Goal: Task Accomplishment & Management: Manage account settings

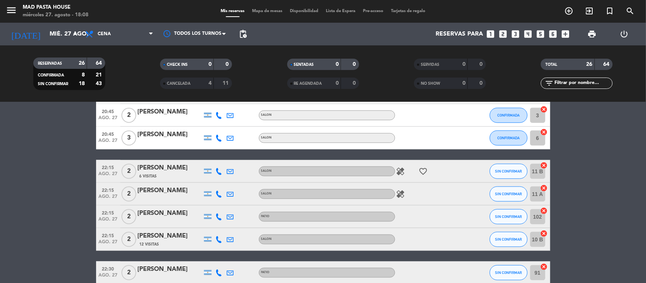
scroll to position [403, 0]
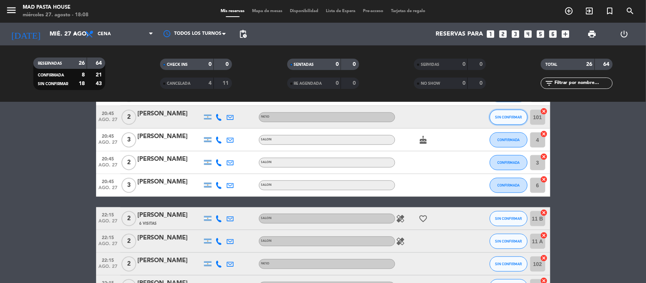
click at [521, 118] on span "SIN CONFIRMAR" at bounding box center [508, 117] width 27 height 4
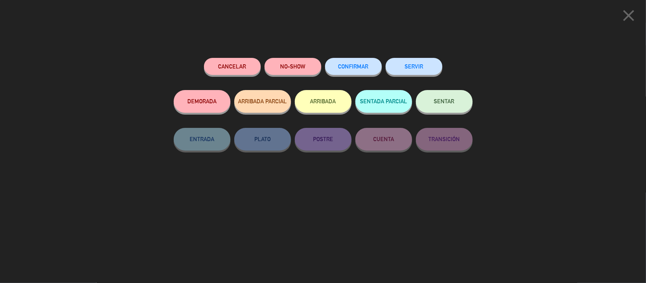
click at [247, 69] on button "Cancelar" at bounding box center [232, 66] width 57 height 17
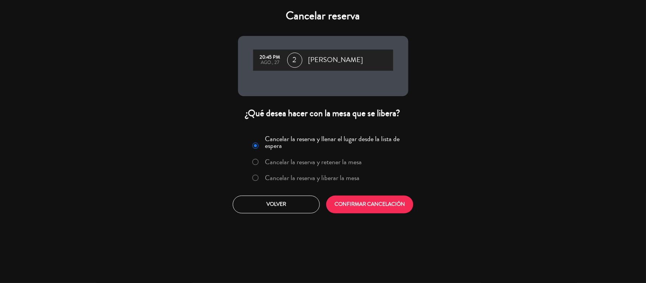
click at [303, 184] on label "Cancelar la reserva y liberar la mesa" at bounding box center [306, 178] width 115 height 14
click at [364, 203] on button "CONFIRMAR CANCELACIÓN" at bounding box center [369, 205] width 87 height 18
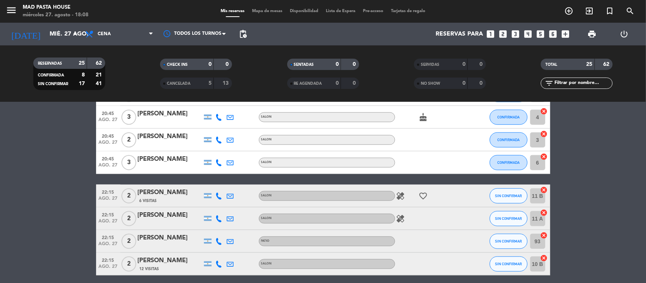
click at [502, 36] on icon "looks_two" at bounding box center [503, 34] width 10 height 10
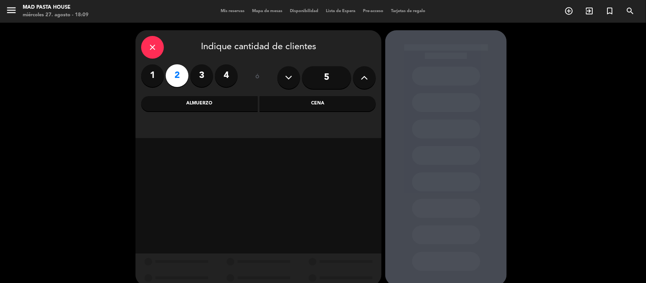
click at [227, 105] on div "Almuerzo" at bounding box center [199, 103] width 117 height 15
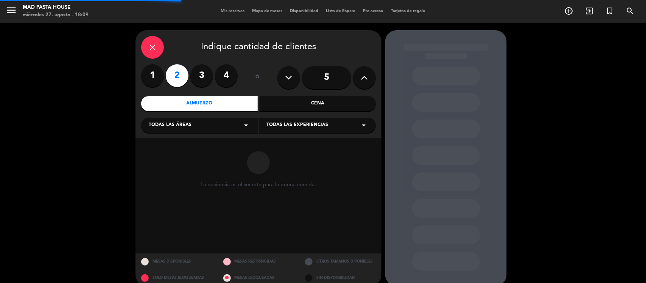
click at [268, 105] on div "Cena" at bounding box center [318, 103] width 117 height 15
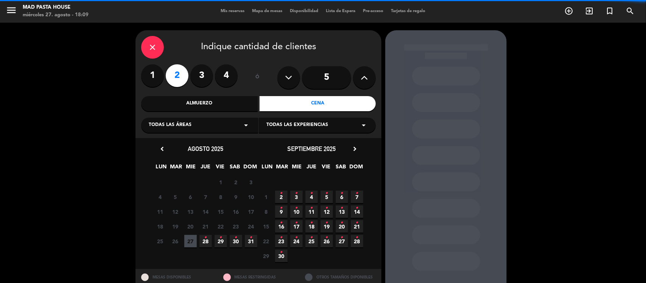
click at [219, 131] on div "Todas las áreas arrow_drop_down" at bounding box center [199, 125] width 117 height 15
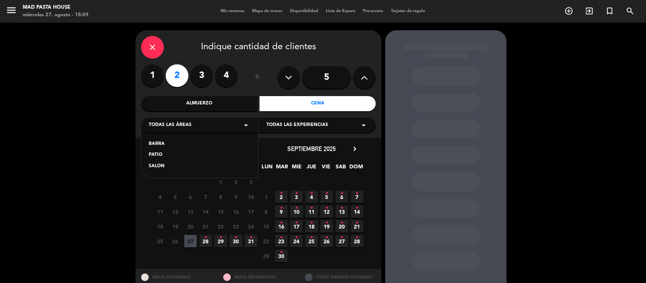
click at [166, 165] on div "SALON" at bounding box center [200, 167] width 102 height 8
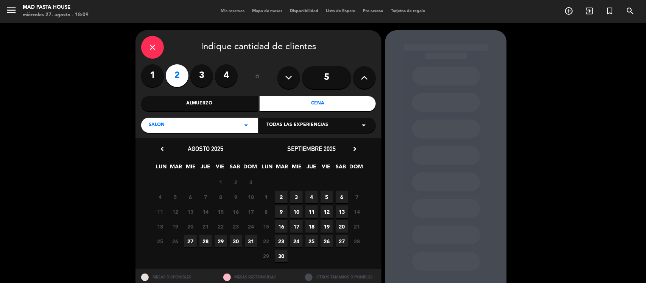
click at [195, 241] on span "27" at bounding box center [190, 241] width 12 height 12
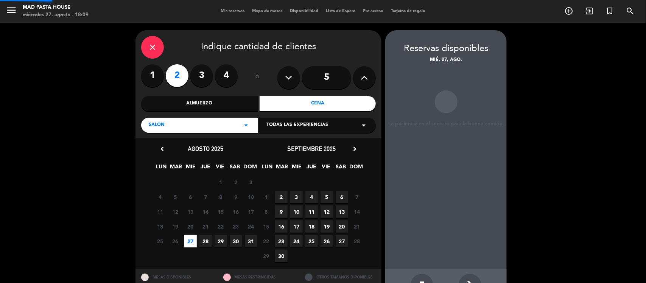
scroll to position [25, 0]
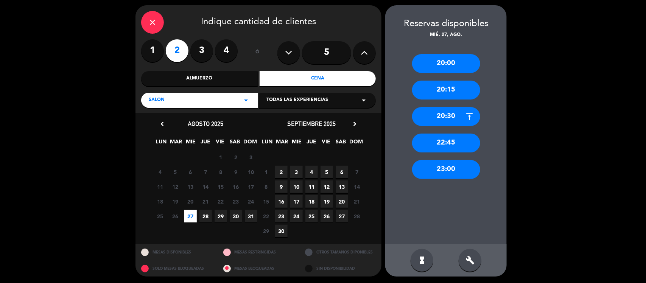
click at [451, 93] on div "20:15" at bounding box center [446, 90] width 68 height 19
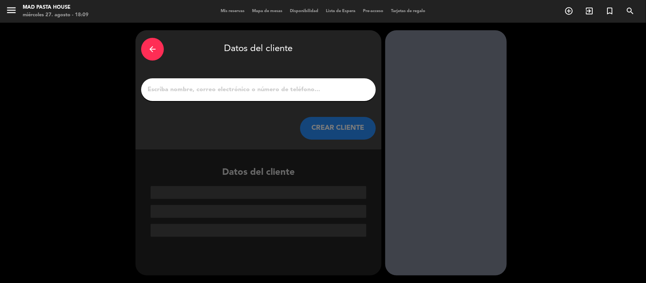
scroll to position [0, 0]
click at [356, 87] on input "1" at bounding box center [258, 89] width 223 height 11
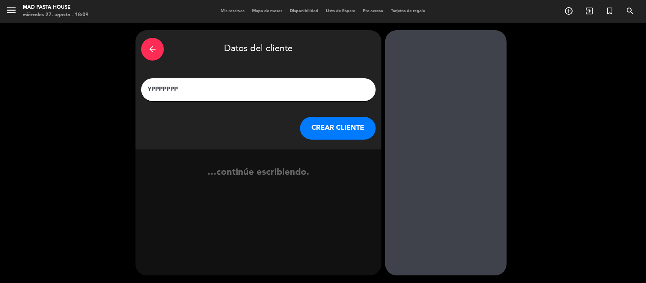
type input "YPPPPPPP"
click at [330, 139] on button "CREAR CLIENTE" at bounding box center [338, 128] width 76 height 23
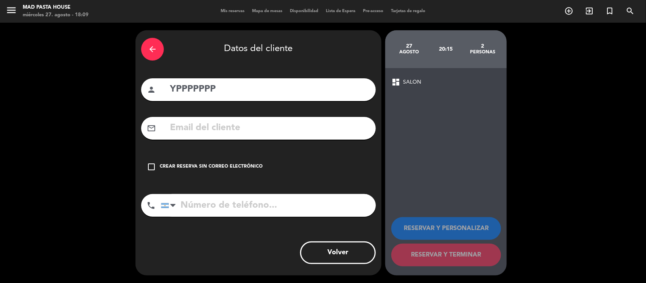
click at [222, 169] on div "Crear reserva sin correo electrónico" at bounding box center [211, 167] width 103 height 8
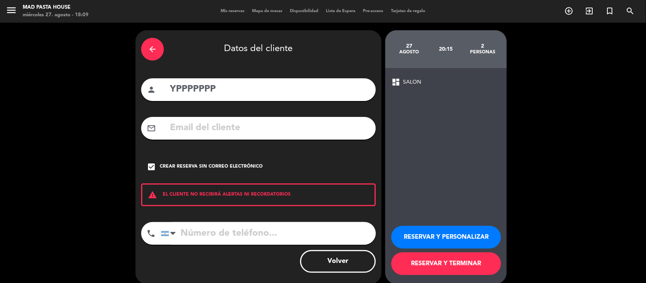
click at [474, 258] on button "RESERVAR Y TERMINAR" at bounding box center [446, 263] width 110 height 23
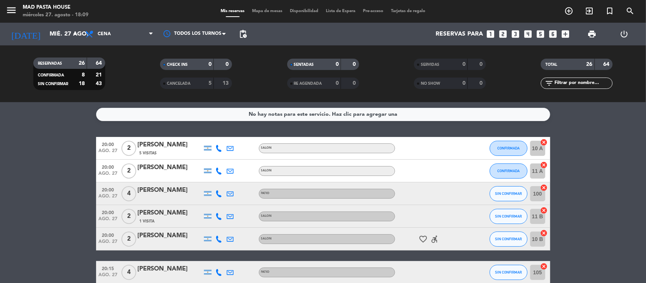
click at [250, 34] on span "pending_actions" at bounding box center [242, 33] width 15 height 15
click at [243, 34] on span "pending_actions" at bounding box center [242, 34] width 9 height 9
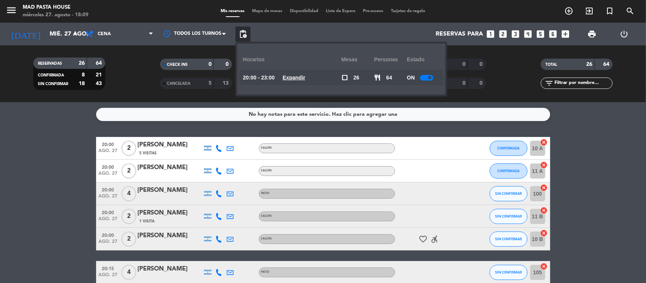
click at [431, 78] on span at bounding box center [429, 77] width 3 height 3
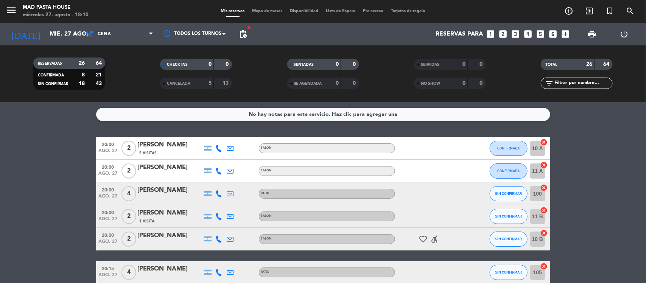
scroll to position [189, 0]
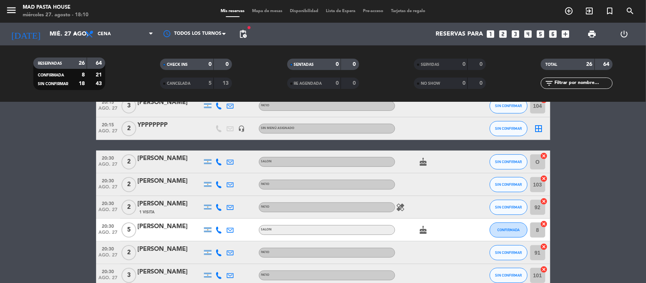
click at [539, 127] on icon "border_all" at bounding box center [538, 128] width 9 height 9
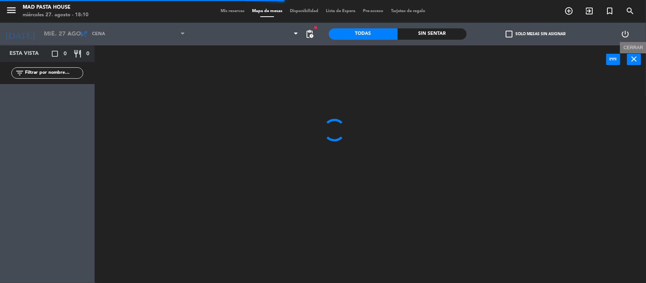
click at [642, 58] on div "power_input close Cerrar" at bounding box center [370, 59] width 551 height 29
click at [632, 58] on icon "close" at bounding box center [634, 59] width 9 height 9
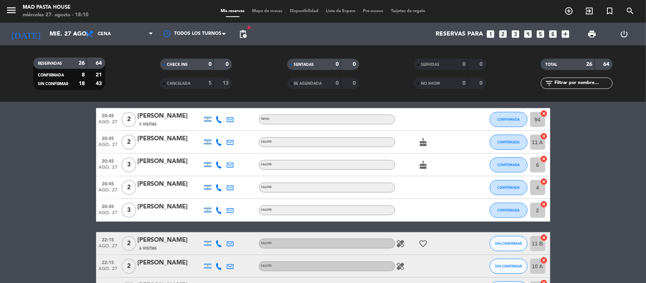
scroll to position [473, 0]
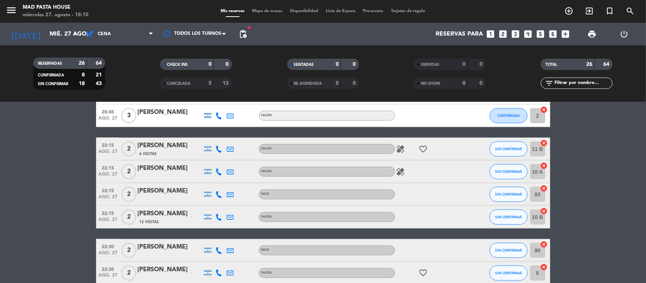
click at [171, 212] on div "[PERSON_NAME]" at bounding box center [170, 214] width 64 height 10
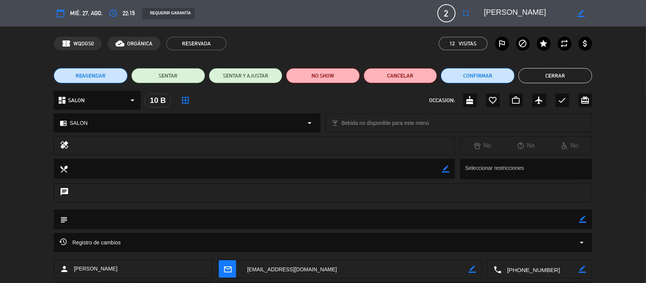
click at [101, 10] on span "mié. 27, ago." at bounding box center [86, 12] width 33 height 9
click at [110, 11] on icon "access_time" at bounding box center [113, 13] width 9 height 9
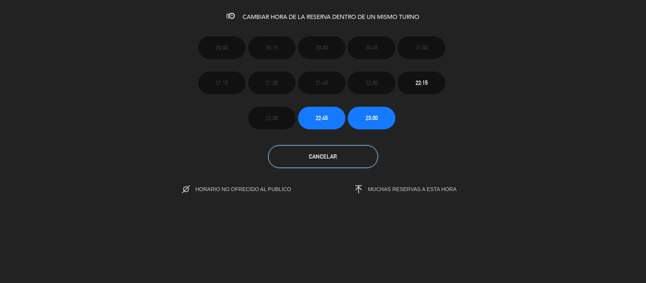
click at [349, 156] on button "Cancelar" at bounding box center [323, 156] width 110 height 23
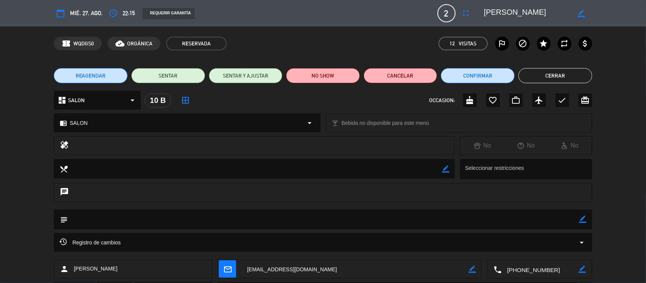
click at [568, 75] on button "Cerrar" at bounding box center [556, 75] width 74 height 15
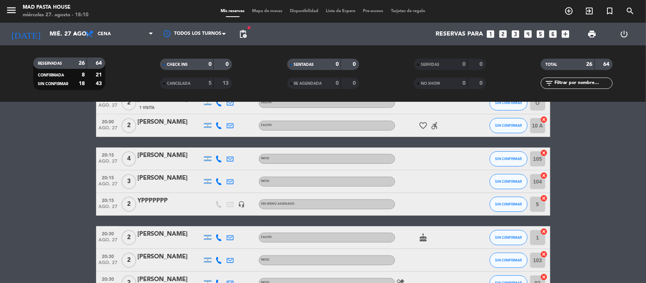
scroll to position [95, 0]
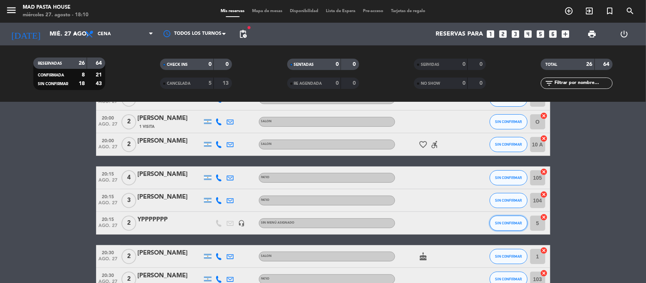
click at [519, 220] on button "SIN CONFIRMAR" at bounding box center [509, 223] width 38 height 15
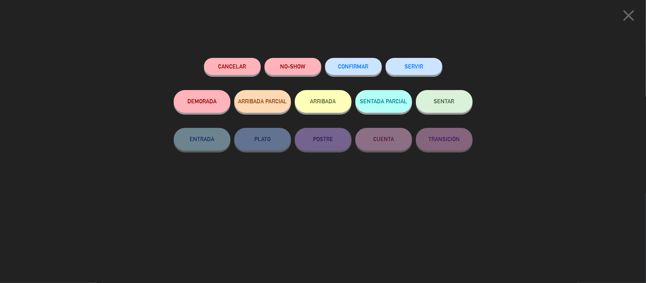
click at [222, 73] on button "Cancelar" at bounding box center [232, 66] width 57 height 17
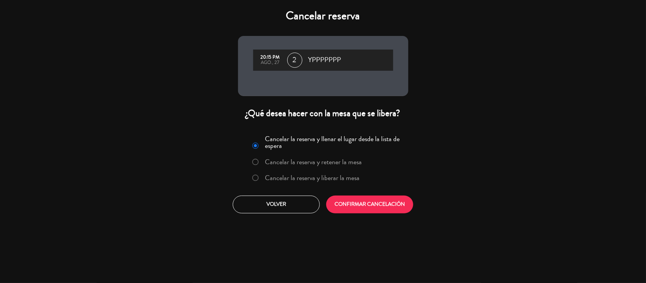
click at [288, 184] on label "Cancelar la reserva y liberar la mesa" at bounding box center [306, 178] width 115 height 14
click at [377, 204] on button "CONFIRMAR CANCELACIÓN" at bounding box center [369, 205] width 87 height 18
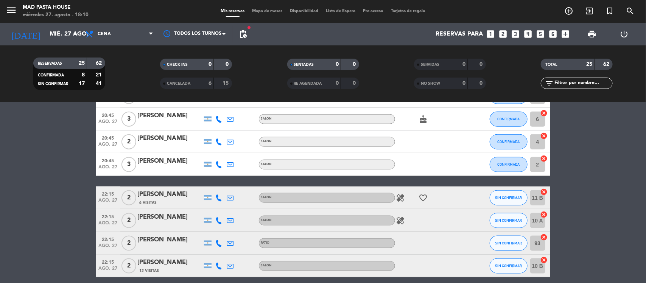
scroll to position [426, 0]
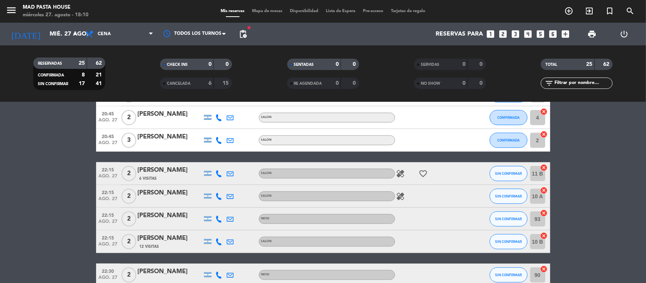
click at [167, 248] on div "12 Visitas" at bounding box center [170, 246] width 64 height 6
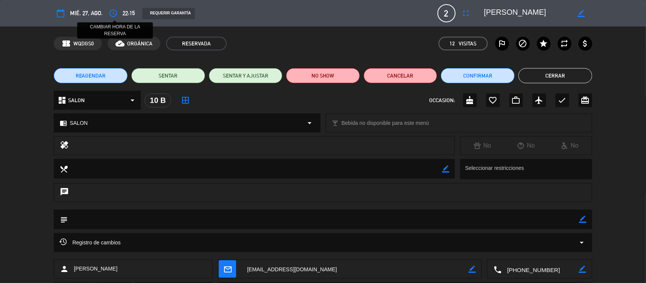
click at [112, 14] on icon "access_time" at bounding box center [113, 13] width 9 height 9
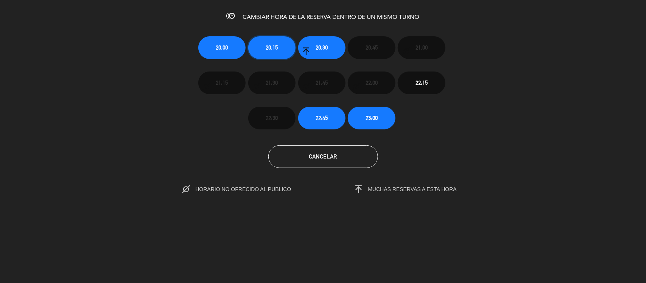
click at [273, 53] on button "20:15" at bounding box center [271, 47] width 47 height 23
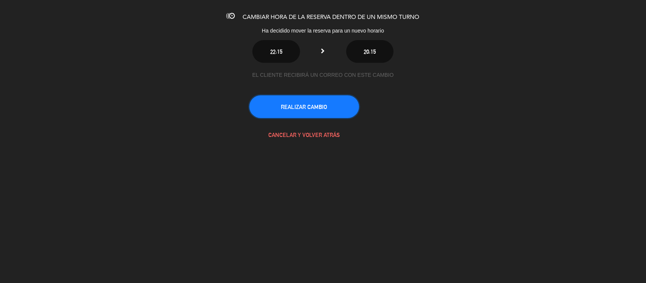
click at [306, 102] on button "REALIZAR CAMBIO" at bounding box center [304, 106] width 110 height 23
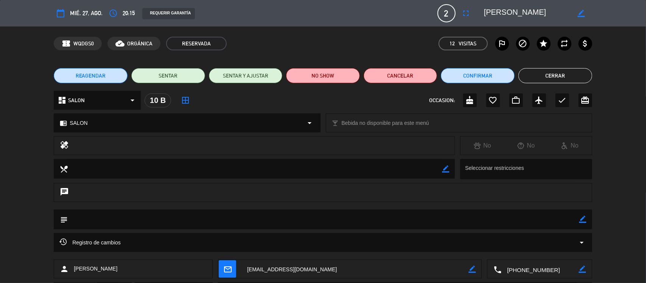
click at [547, 75] on button "Cerrar" at bounding box center [556, 75] width 74 height 15
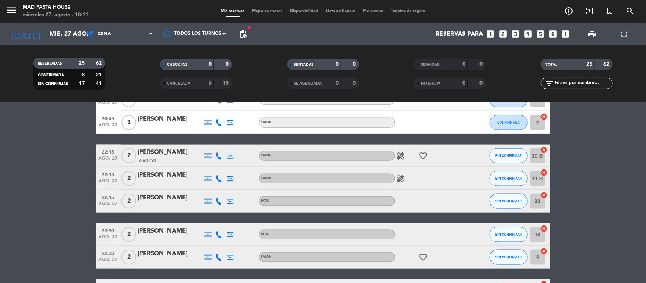
scroll to position [473, 0]
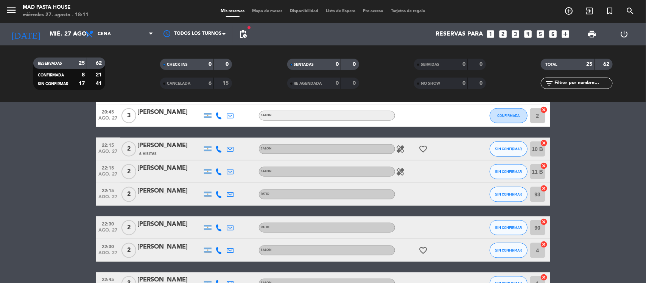
click at [188, 145] on div "[PERSON_NAME]" at bounding box center [170, 146] width 64 height 10
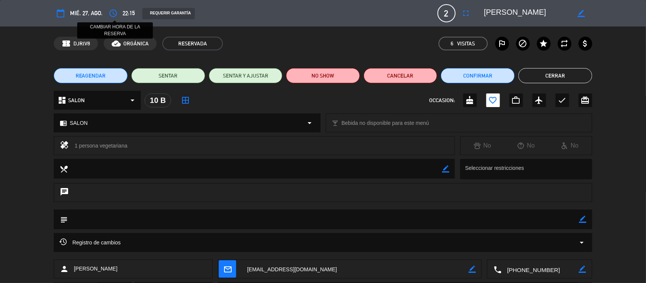
click at [111, 8] on button "access_time" at bounding box center [113, 13] width 14 height 14
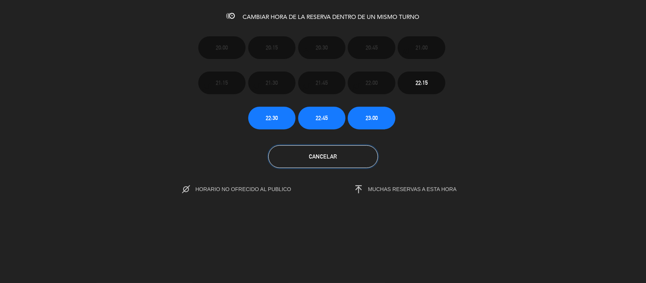
click at [363, 163] on button "Cancelar" at bounding box center [323, 156] width 110 height 23
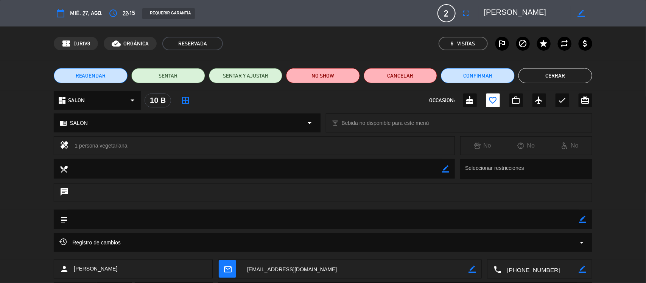
click at [587, 78] on button "Cerrar" at bounding box center [556, 75] width 74 height 15
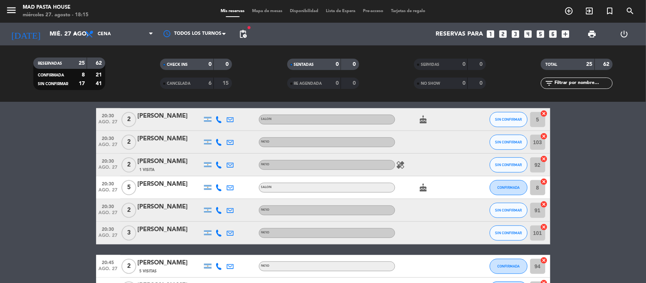
scroll to position [237, 0]
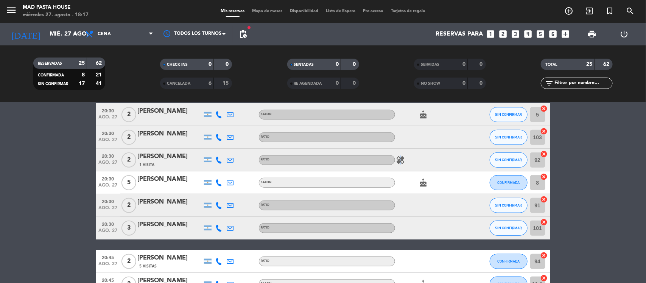
click at [399, 161] on icon "healing" at bounding box center [400, 160] width 9 height 9
click at [400, 162] on icon "healing" at bounding box center [400, 160] width 9 height 9
click at [38, 165] on bookings-row "20:00 ago. 27 2 [PERSON_NAME] 5 Visitas SALON CONFIRMADA 11 B cancel 20:00 ago.…" at bounding box center [323, 215] width 646 height 631
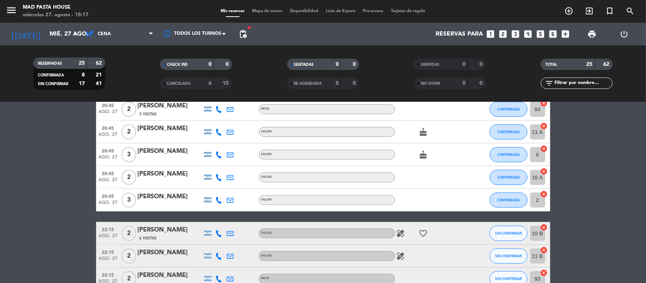
scroll to position [378, 0]
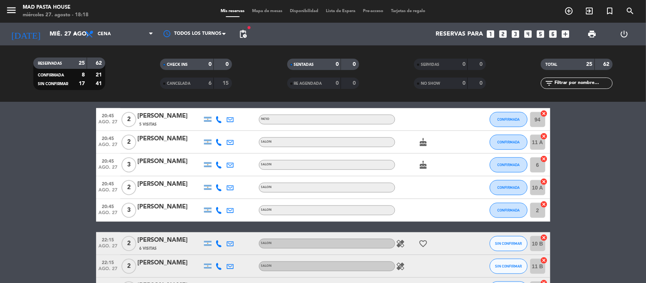
click at [36, 165] on bookings-row "20:00 ago. 27 2 [PERSON_NAME] 5 Visitas SALON CONFIRMADA 11 B cancel 20:00 ago.…" at bounding box center [323, 74] width 646 height 631
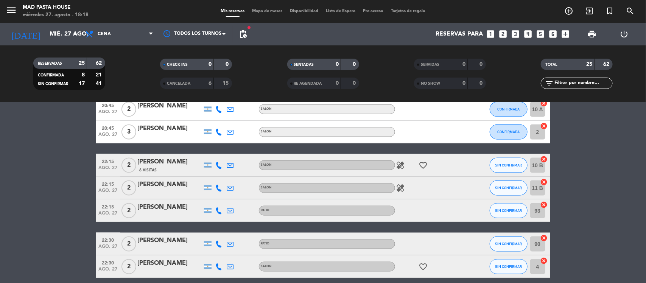
scroll to position [473, 0]
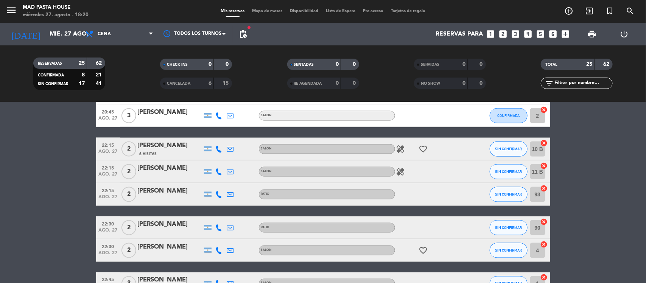
click at [403, 148] on icon "healing" at bounding box center [400, 149] width 9 height 9
click at [404, 169] on icon "healing" at bounding box center [400, 171] width 9 height 9
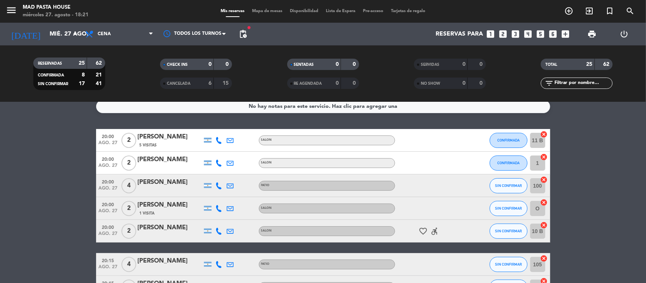
scroll to position [0, 0]
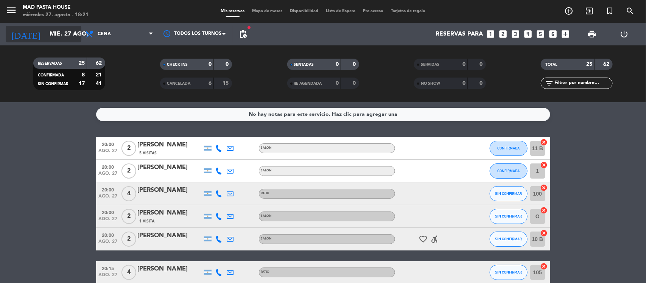
click at [65, 35] on input "mié. 27 ago." at bounding box center [86, 34] width 80 height 15
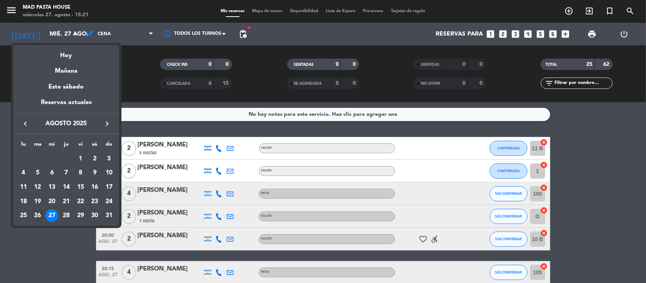
click at [41, 214] on div "26" at bounding box center [37, 215] width 13 height 13
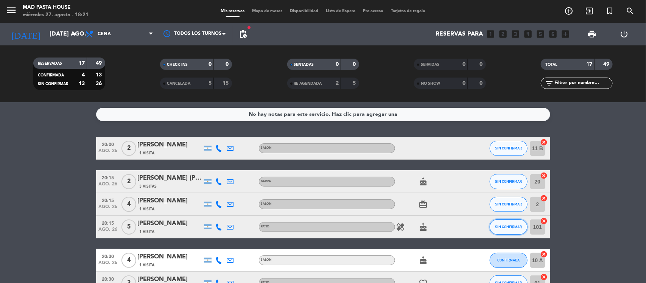
click at [521, 230] on button "SIN CONFIRMAR" at bounding box center [509, 227] width 38 height 15
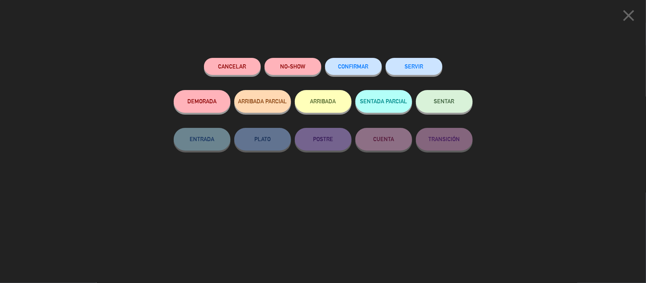
click at [293, 64] on button "NO-SHOW" at bounding box center [293, 66] width 57 height 17
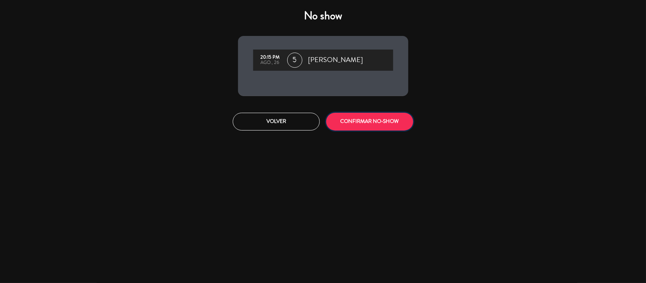
click at [341, 122] on button "CONFIRMAR NO-SHOW" at bounding box center [369, 122] width 87 height 18
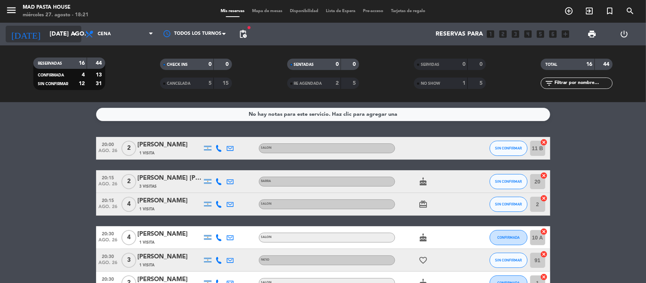
click at [57, 40] on input "[DATE] ago." at bounding box center [86, 34] width 80 height 15
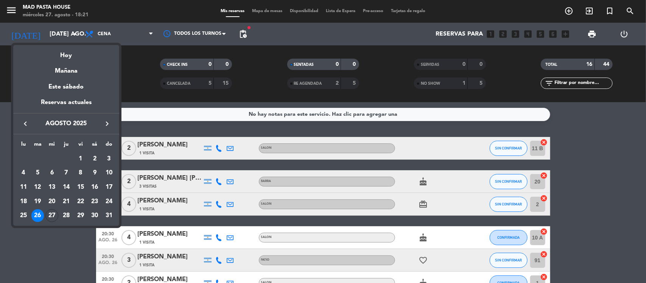
click at [51, 216] on div "27" at bounding box center [51, 215] width 13 height 13
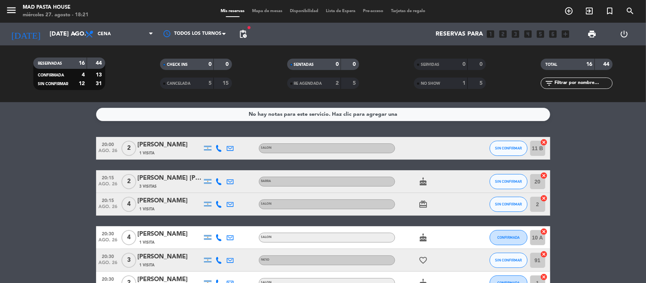
type input "mié. 27 ago."
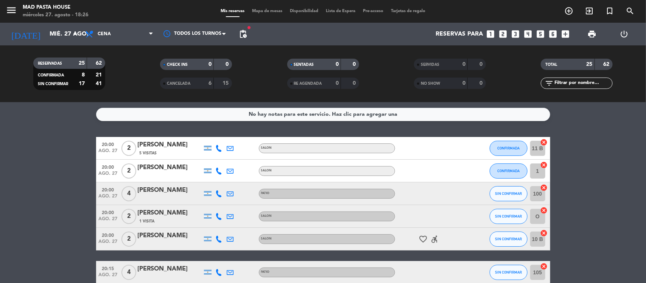
click at [251, 34] on div "Reservas para looks_one looks_two looks_3 looks_4 looks_5 looks_6 add_box" at bounding box center [412, 34] width 323 height 23
click at [248, 33] on span "pending_actions" at bounding box center [242, 33] width 15 height 15
click at [247, 32] on span "pending_actions" at bounding box center [242, 34] width 9 height 9
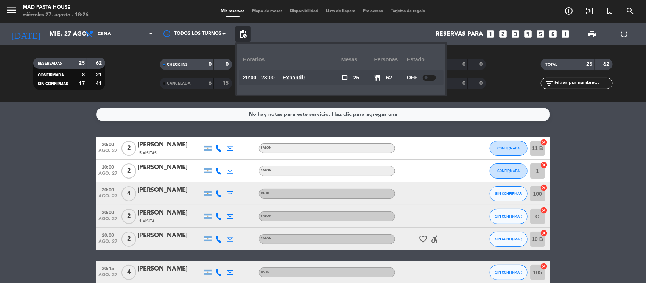
click at [432, 76] on div at bounding box center [429, 78] width 13 height 6
click at [572, 122] on div "No hay notas para este servicio. Haz clic para agregar una 20:00 ago. 27 2 [PER…" at bounding box center [323, 192] width 646 height 181
